Goal: Navigation & Orientation: Understand site structure

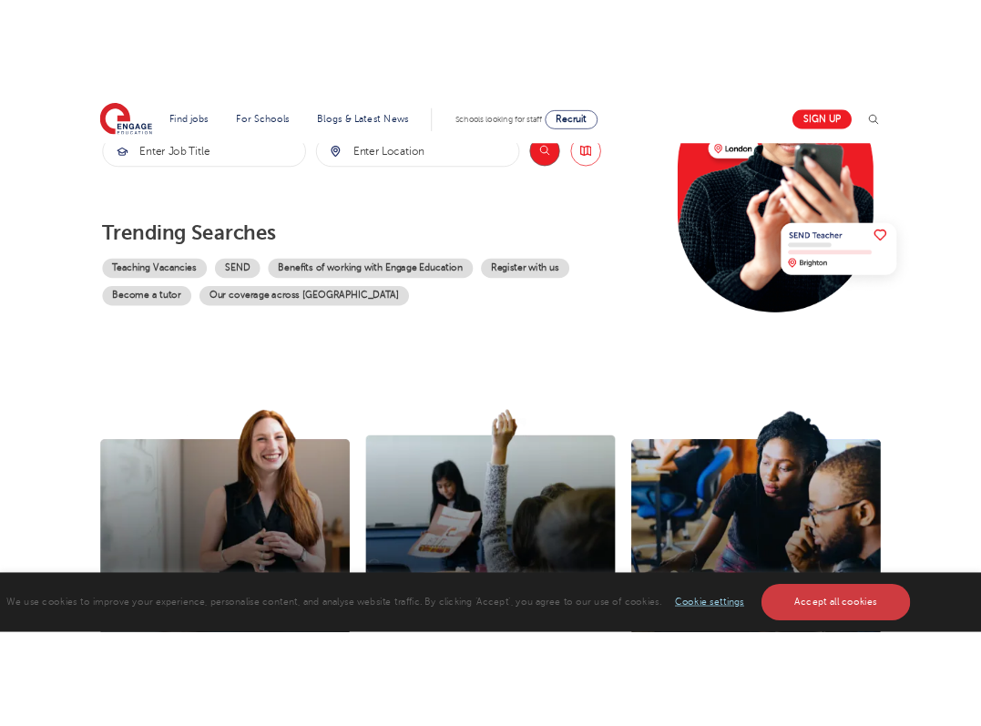
scroll to position [763, 0]
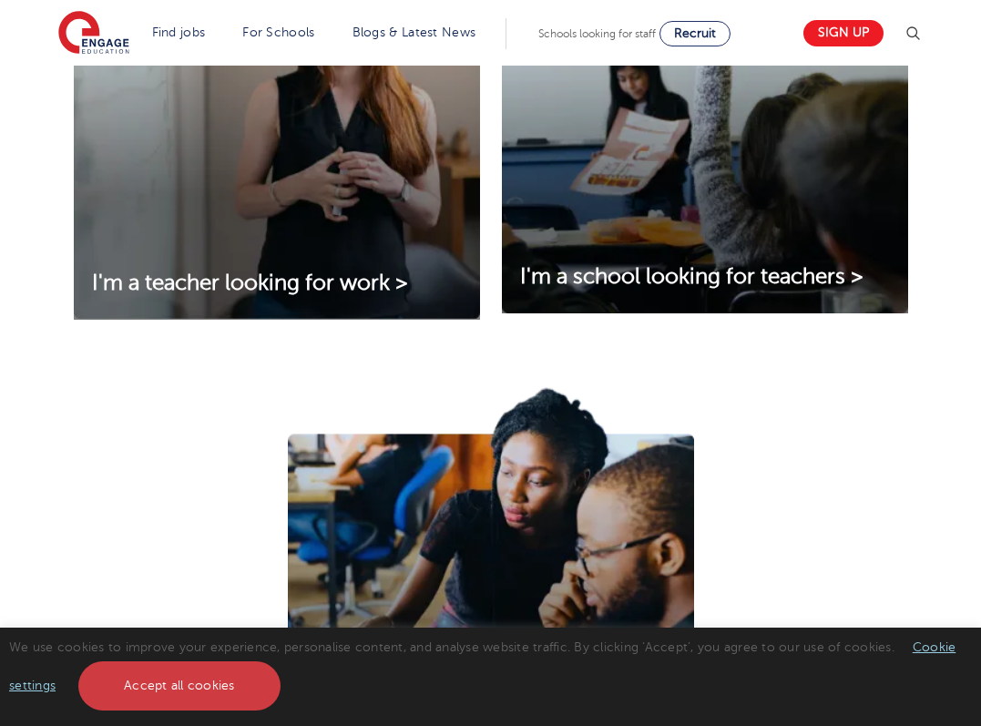
scroll to position [0, 0]
